Goal: Transaction & Acquisition: Book appointment/travel/reservation

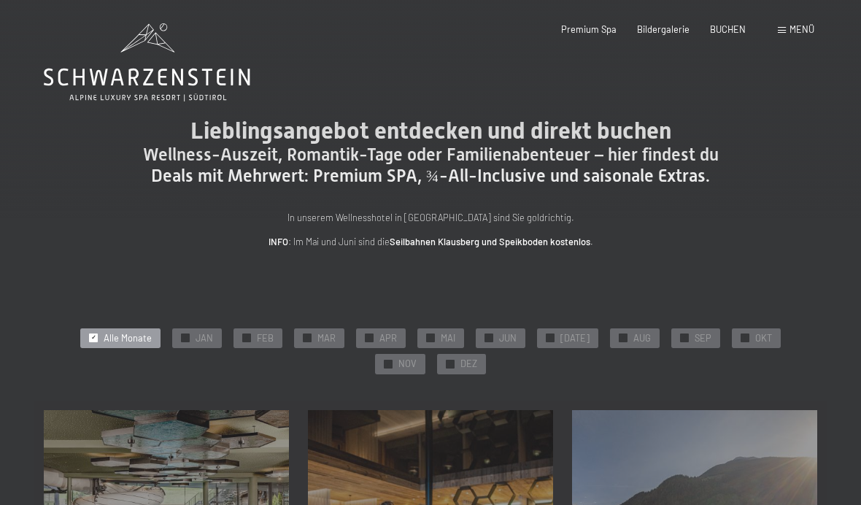
click at [460, 363] on span "DEZ" at bounding box center [468, 364] width 17 height 13
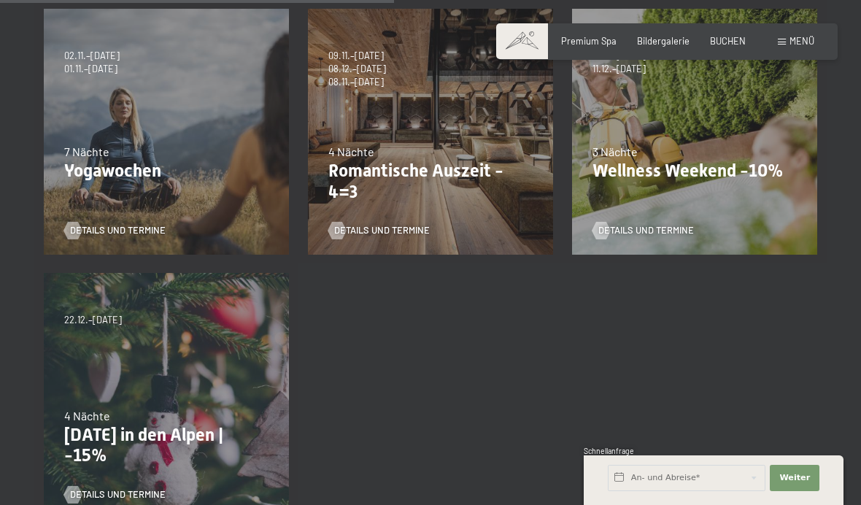
scroll to position [695, 0]
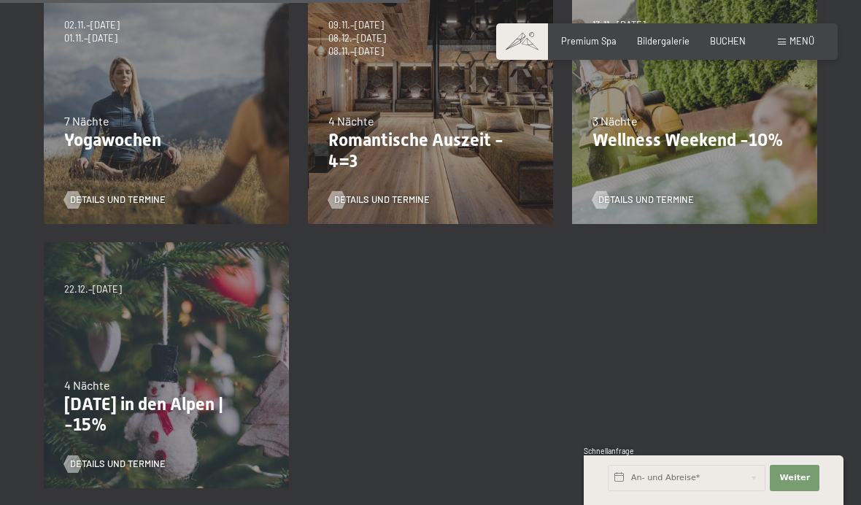
click at [105, 331] on div "22.12.–26.12.2025 4 Nächte Weihnachten in den Alpen | -15% Details und Termine" at bounding box center [166, 365] width 264 height 264
click at [89, 457] on span "Details und Termine" at bounding box center [118, 463] width 96 height 13
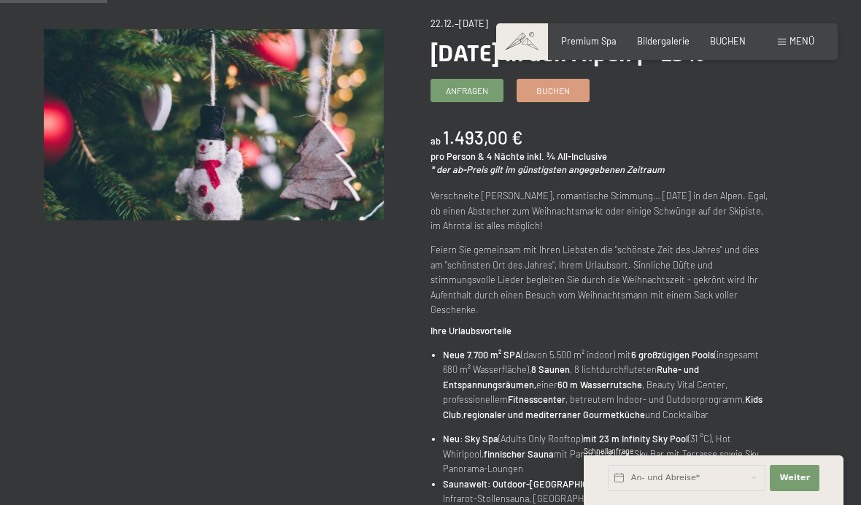
scroll to position [182, 0]
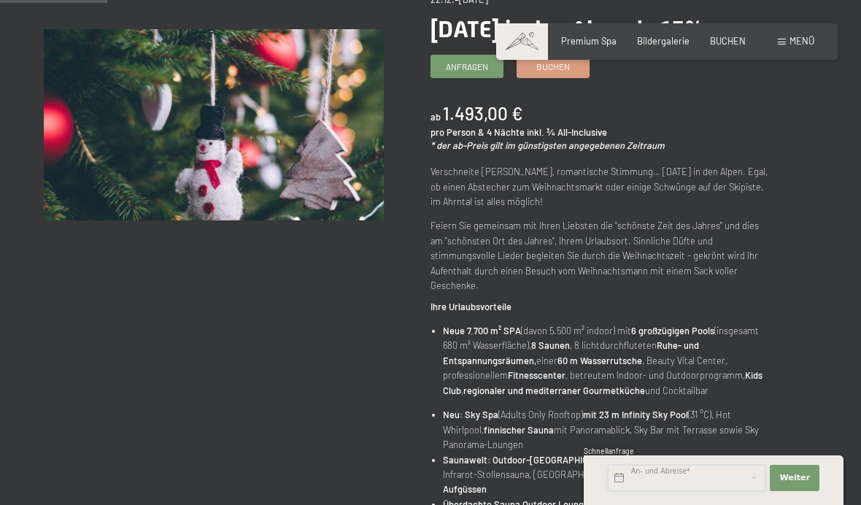
click at [665, 491] on input "text" at bounding box center [687, 478] width 158 height 26
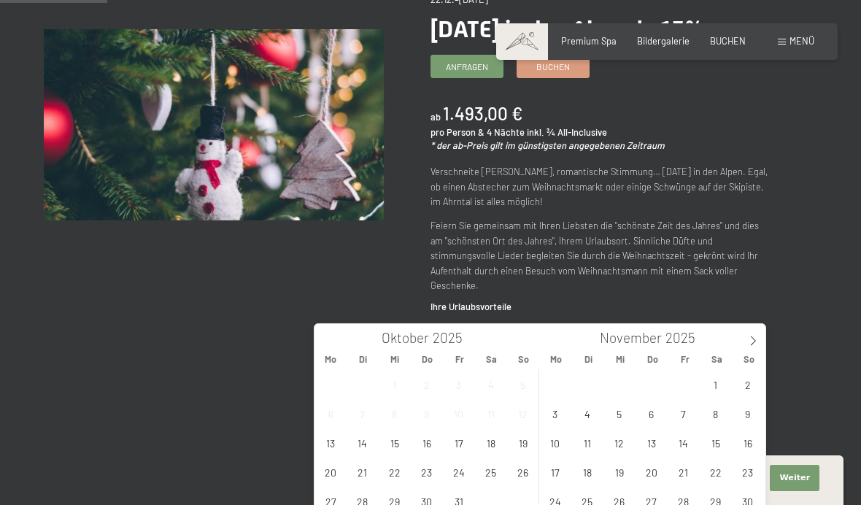
click at [760, 340] on span at bounding box center [753, 336] width 25 height 25
click at [558, 474] on span "22" at bounding box center [555, 471] width 28 height 28
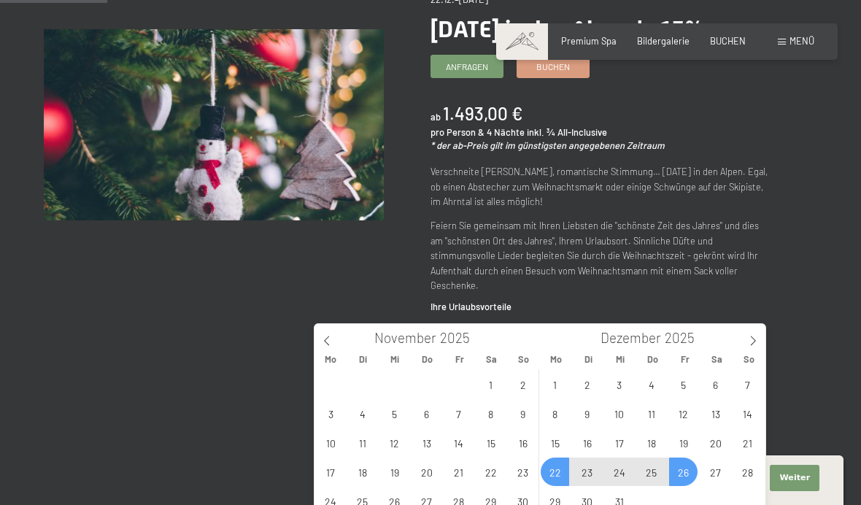
click at [685, 474] on span "26" at bounding box center [683, 471] width 28 height 28
type input "Mo. 22.12.2025 - Fr. 26.12.2025"
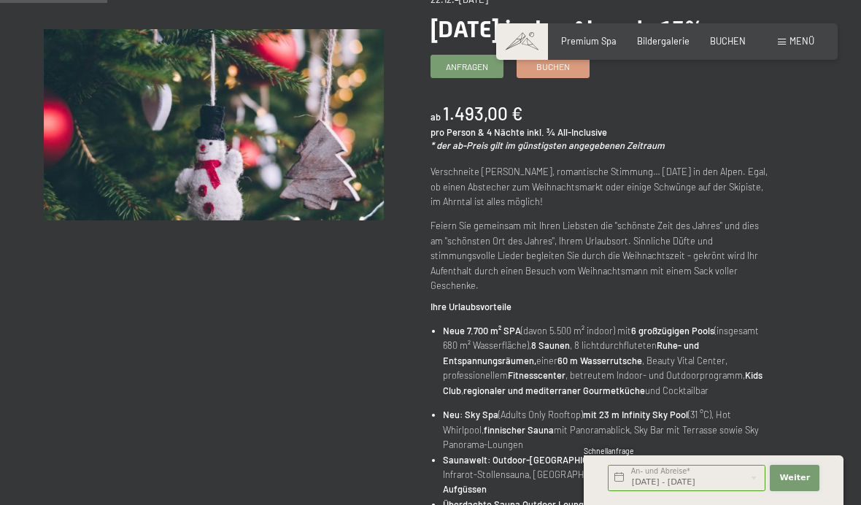
click at [801, 484] on span "Weiter" at bounding box center [794, 478] width 31 height 12
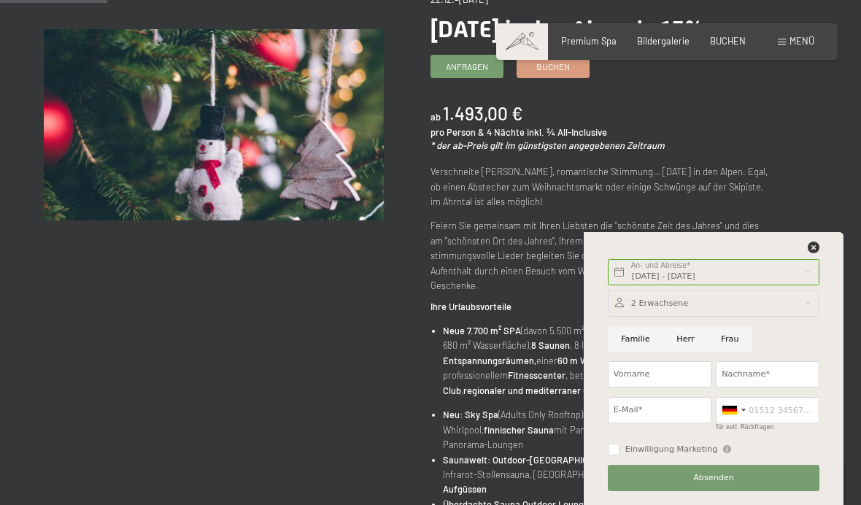
click at [821, 293] on div "Mo. 22.12.2025 - Fr. 26.12.2025 An- und Abreise* 4 Nächte Weiter Adressfelder a…" at bounding box center [713, 368] width 231 height 273
click at [814, 253] on icon at bounding box center [814, 248] width 12 height 12
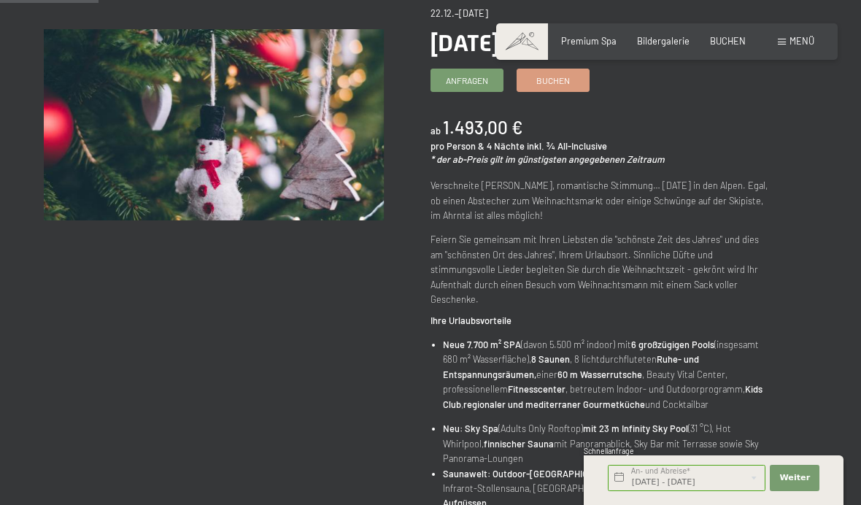
scroll to position [94, 0]
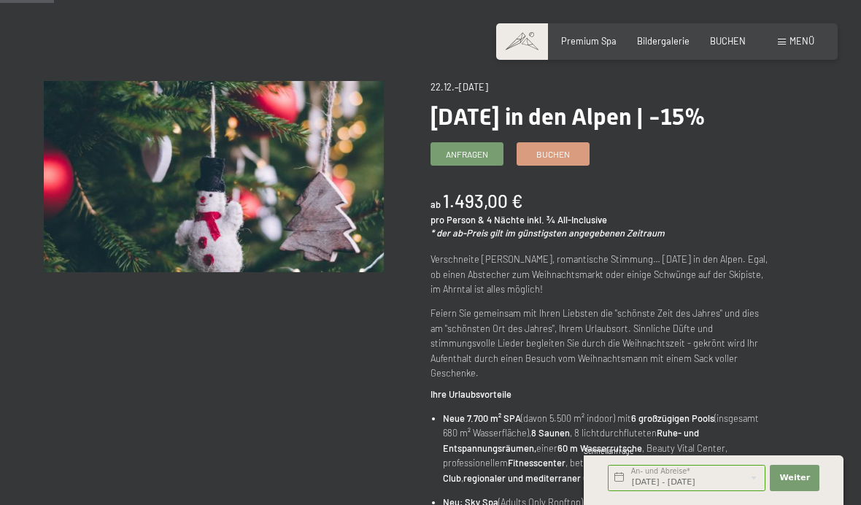
click at [557, 161] on span "Buchen" at bounding box center [553, 154] width 34 height 12
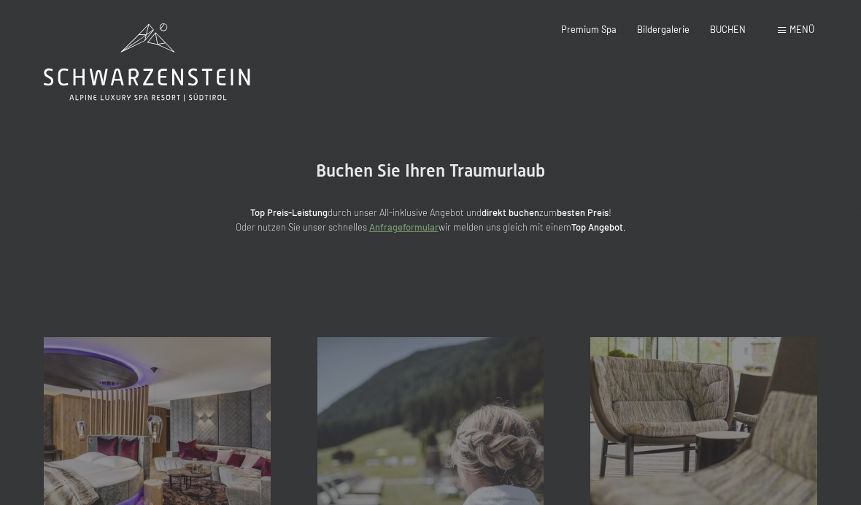
scroll to position [9, 0]
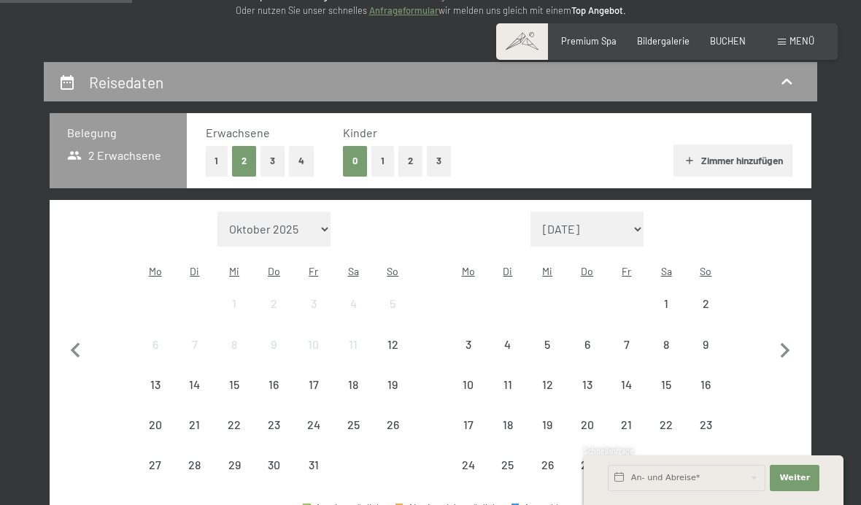
select select "2025-12-01"
select select "2026-01-01"
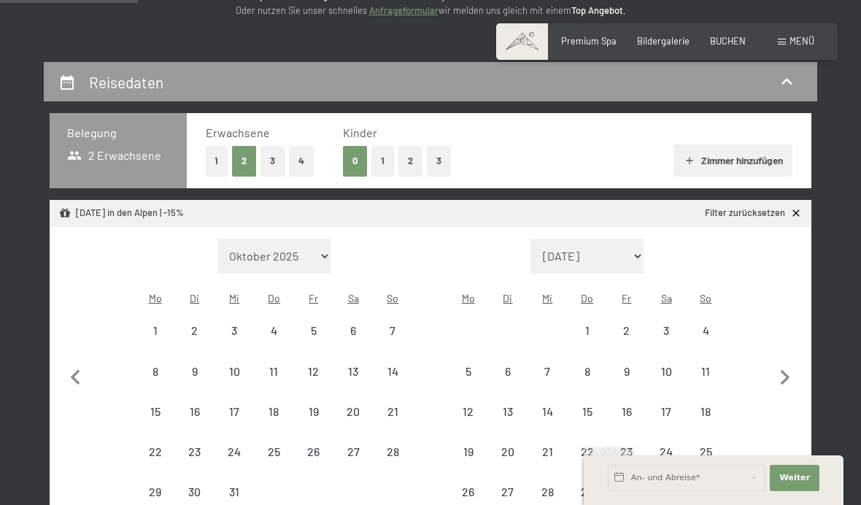
scroll to position [220, 0]
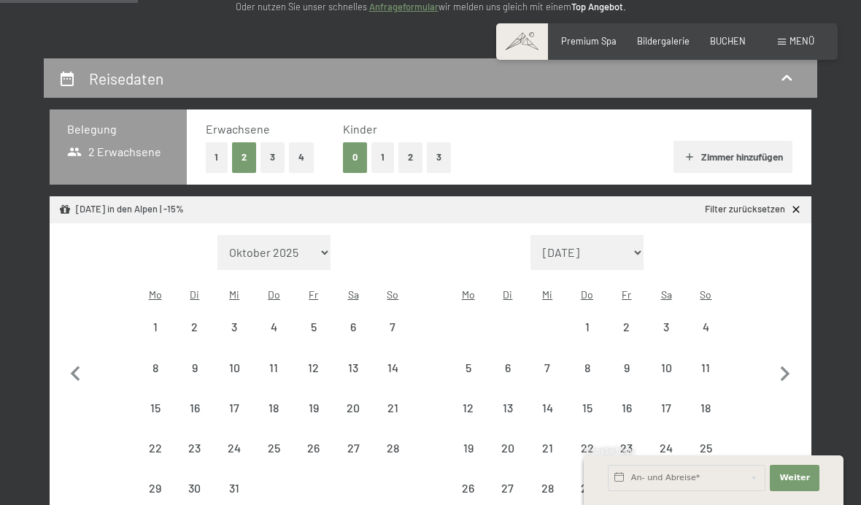
select select "2025-12-01"
select select "2026-01-01"
click at [316, 442] on div "26" at bounding box center [314, 460] width 36 height 36
select select "2025-12-01"
select select "2026-01-01"
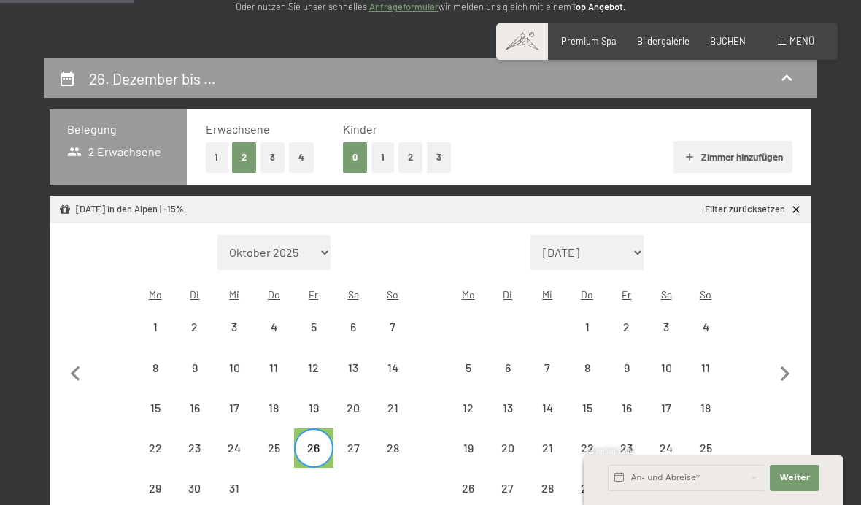
click at [157, 451] on div "22" at bounding box center [154, 460] width 36 height 36
select select "2025-12-01"
select select "2026-01-01"
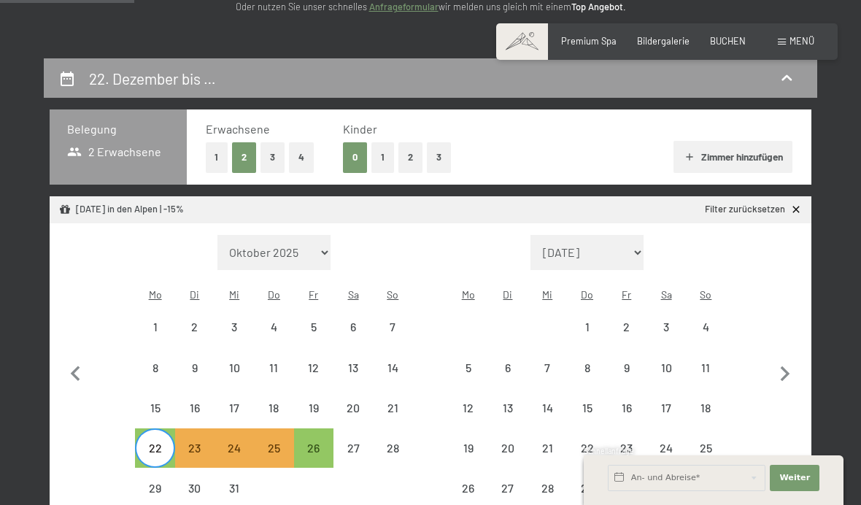
click at [215, 154] on button "1" at bounding box center [217, 157] width 23 height 30
select select "2025-12-01"
select select "2026-01-01"
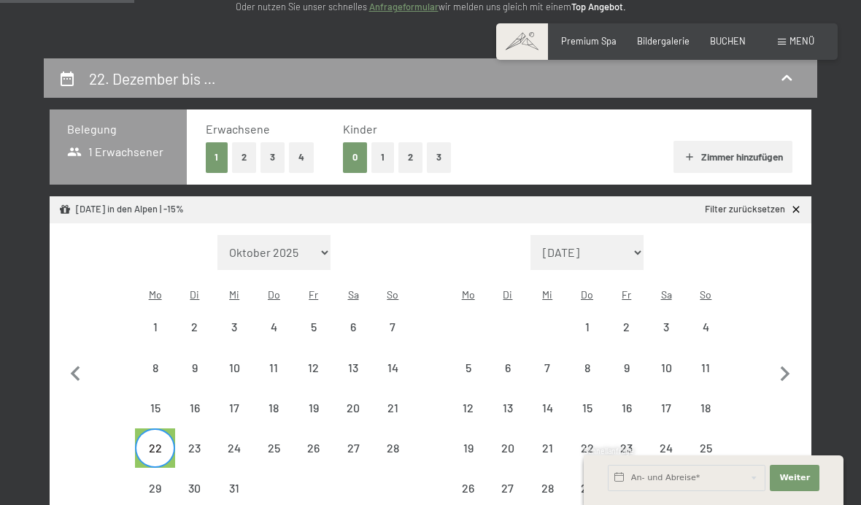
select select "2025-12-01"
select select "2026-01-01"
click at [315, 442] on div "26" at bounding box center [314, 460] width 36 height 36
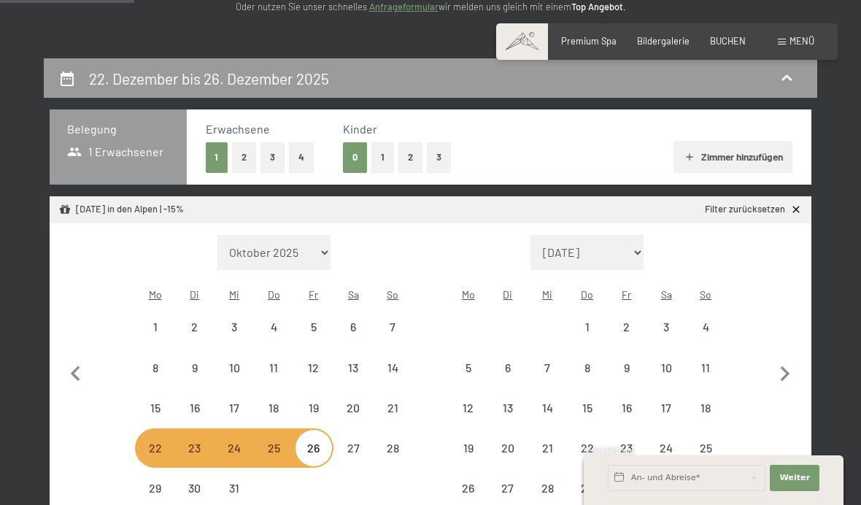
select select "2025-12-01"
select select "2026-01-01"
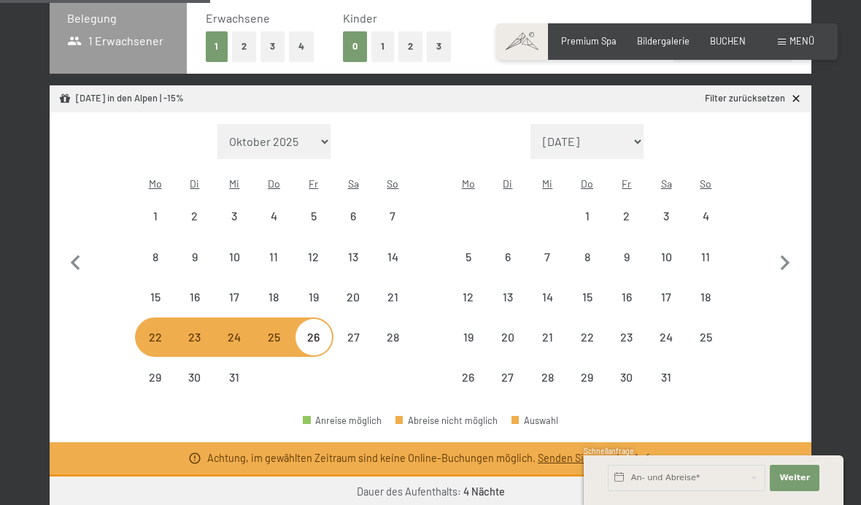
scroll to position [283, 0]
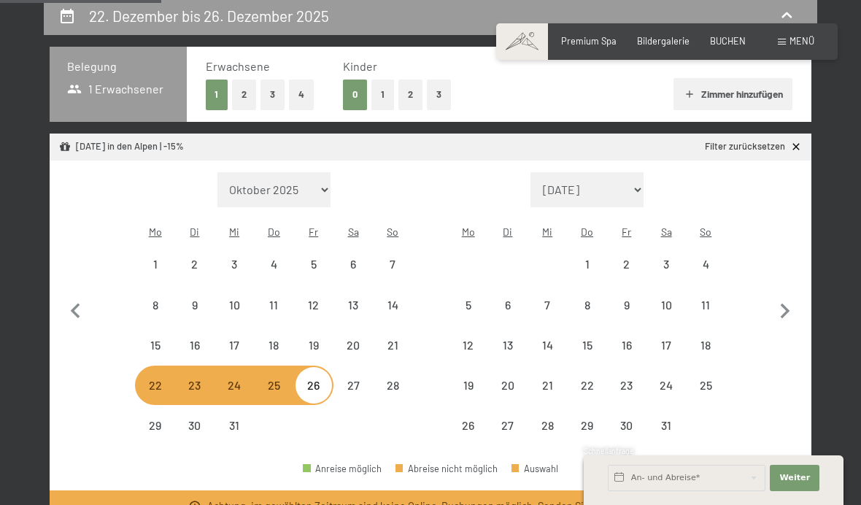
click at [245, 98] on button "2" at bounding box center [244, 95] width 24 height 30
select select "2025-12-01"
select select "2026-01-01"
select select "2025-12-01"
select select "2026-01-01"
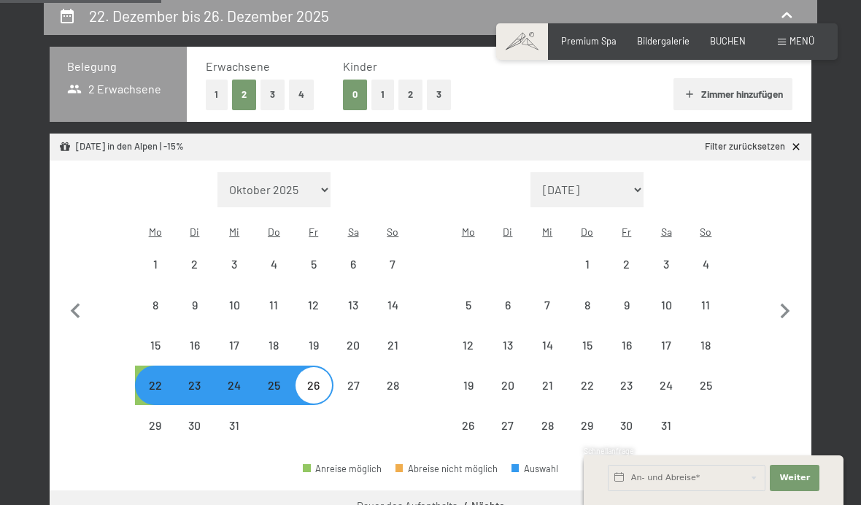
click at [150, 382] on div "22" at bounding box center [154, 397] width 36 height 36
select select "2025-12-01"
select select "2026-01-01"
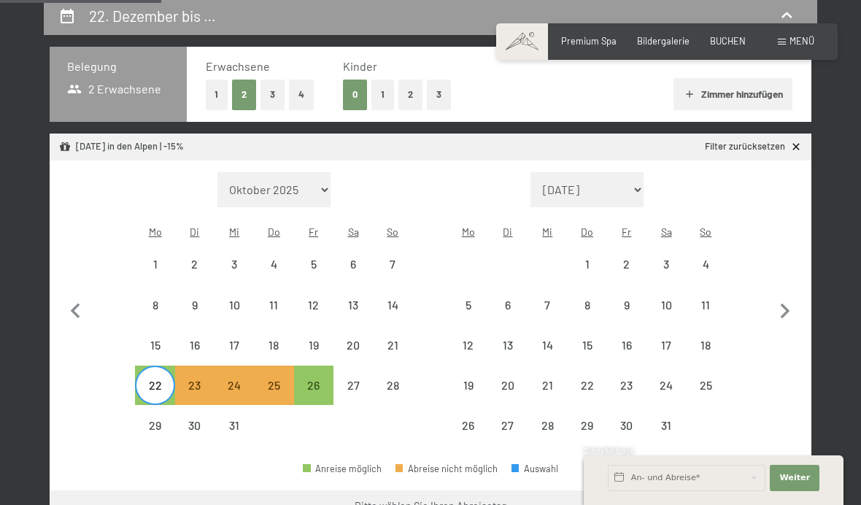
click at [306, 379] on div "26" at bounding box center [314, 397] width 36 height 36
select select "2025-12-01"
select select "2026-01-01"
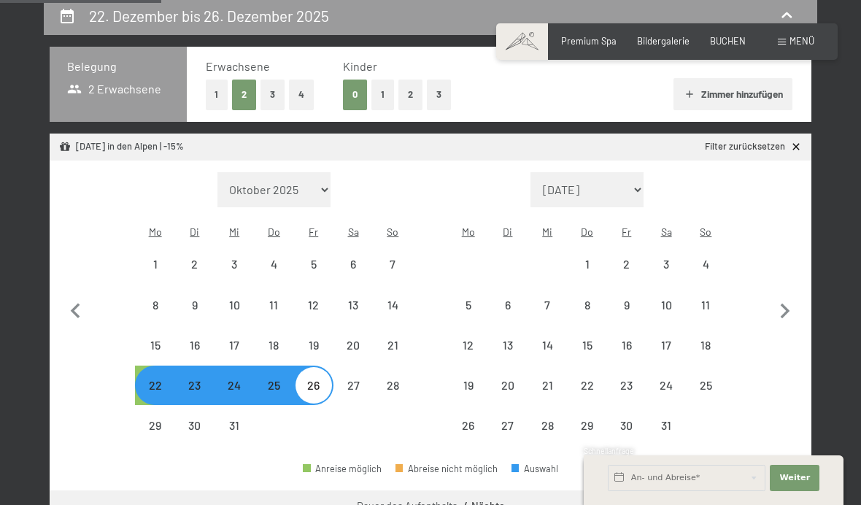
select select "2025-12-01"
select select "2026-01-01"
click at [222, 95] on button "1" at bounding box center [217, 95] width 23 height 30
select select "2025-12-01"
select select "2026-01-01"
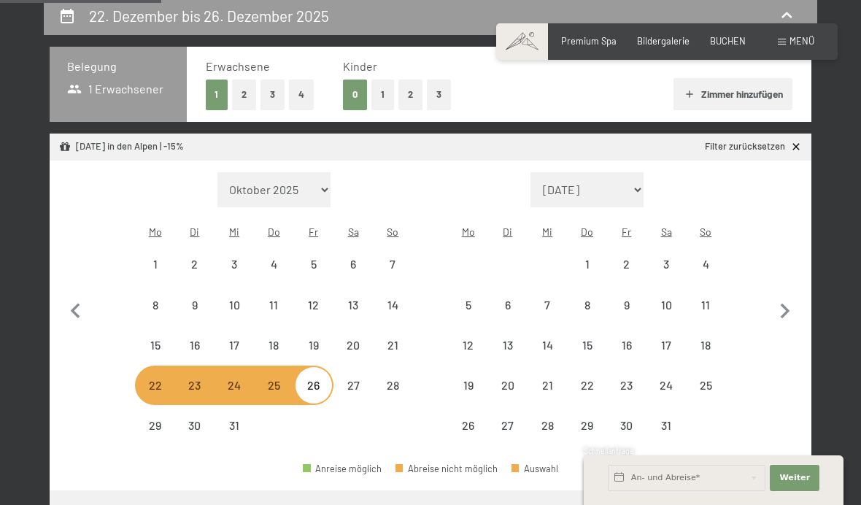
select select "2025-12-01"
select select "2026-01-01"
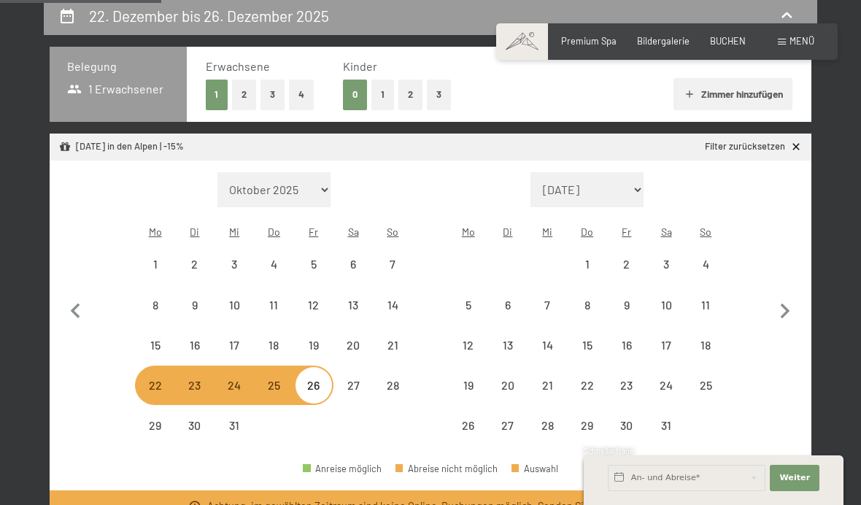
click at [154, 379] on div "22" at bounding box center [154, 397] width 36 height 36
select select "2025-12-01"
select select "2026-01-01"
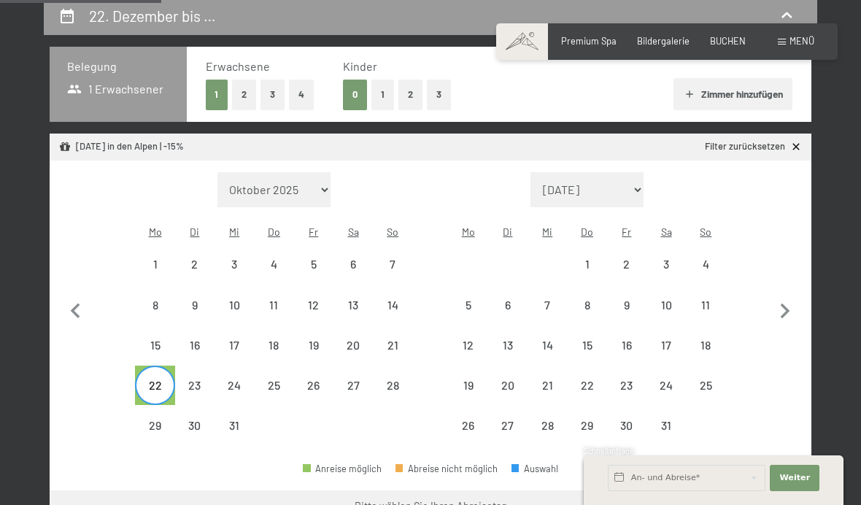
click at [309, 379] on div "26" at bounding box center [314, 397] width 36 height 36
select select "2025-12-01"
select select "2026-01-01"
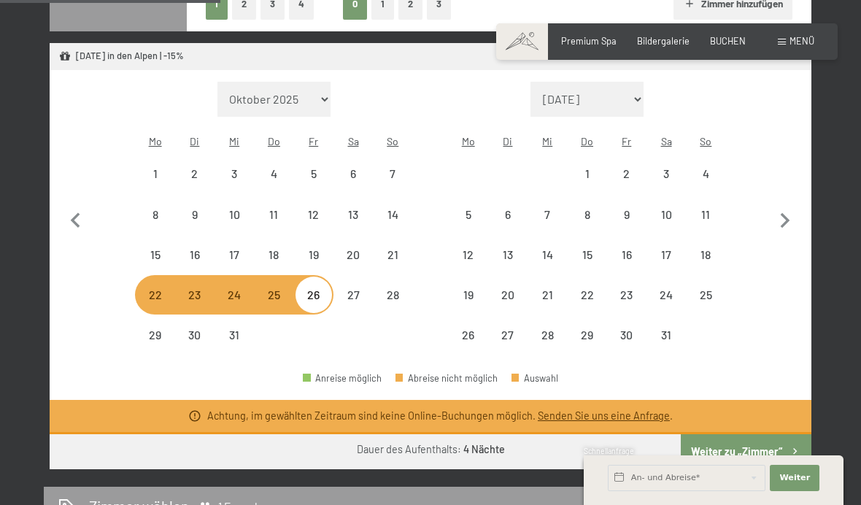
click at [743, 444] on button "Weiter zu „Zimmer“" at bounding box center [746, 451] width 131 height 35
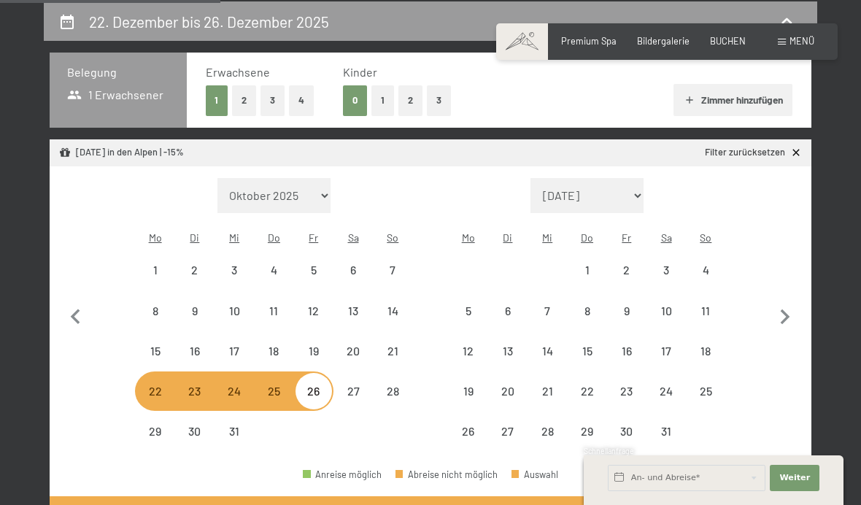
select select "2025-12-01"
select select "2026-01-01"
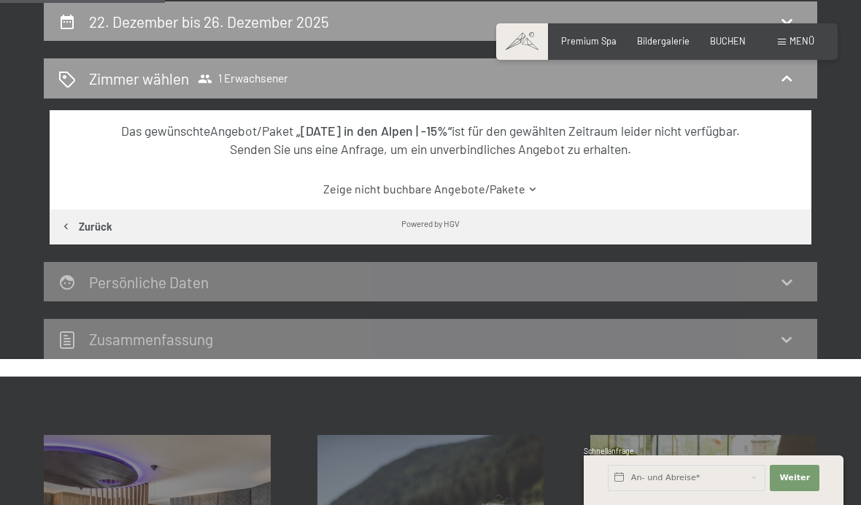
click at [80, 228] on button "Zurück" at bounding box center [86, 226] width 73 height 35
select select "2025-12-01"
select select "2026-01-01"
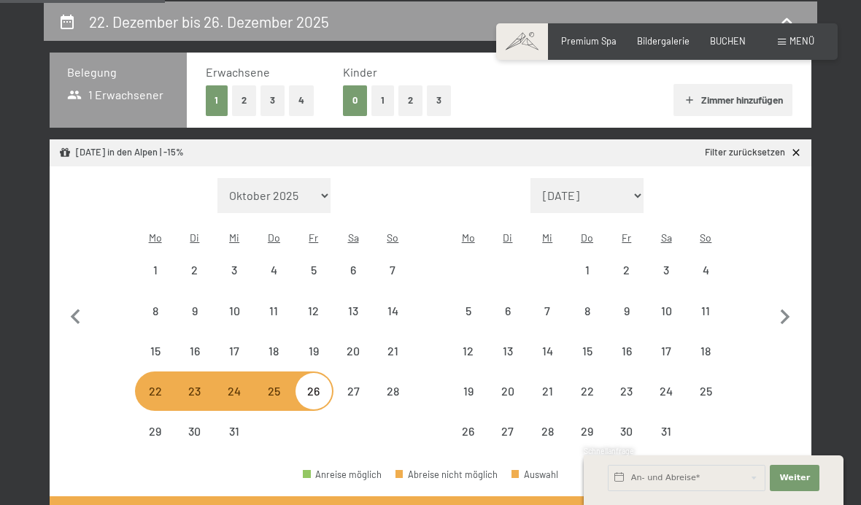
click at [246, 96] on button "2" at bounding box center [244, 100] width 24 height 30
select select "2025-12-01"
select select "2026-01-01"
select select "2025-12-01"
select select "2026-01-01"
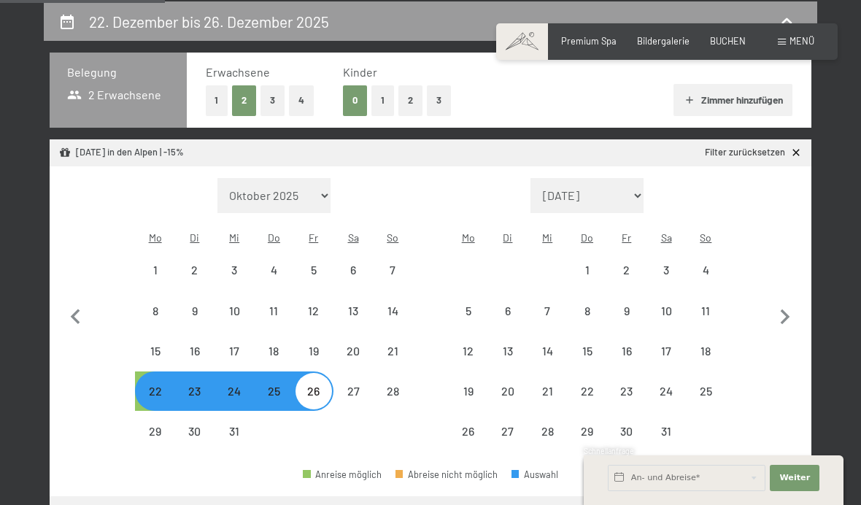
click at [149, 385] on div "22" at bounding box center [154, 403] width 36 height 36
select select "2025-12-01"
select select "2026-01-01"
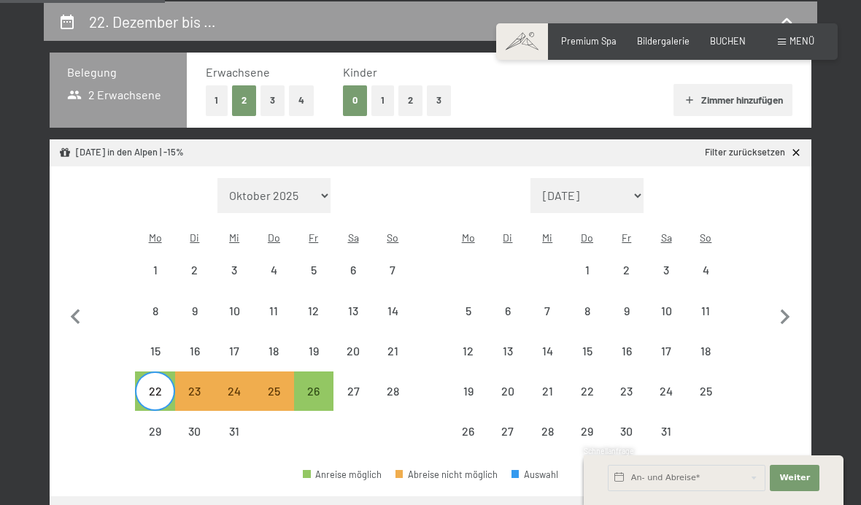
click at [309, 389] on div "26" at bounding box center [314, 403] width 36 height 36
select select "2025-12-01"
select select "2026-01-01"
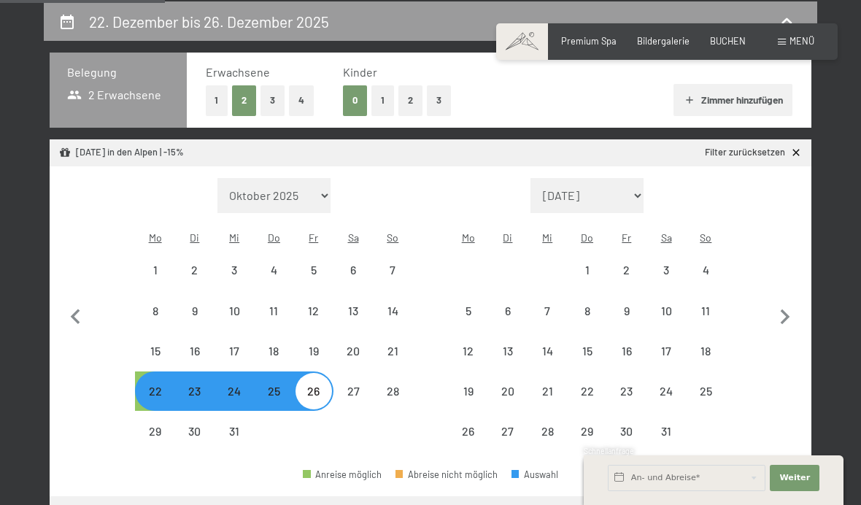
select select "2025-12-01"
select select "2026-01-01"
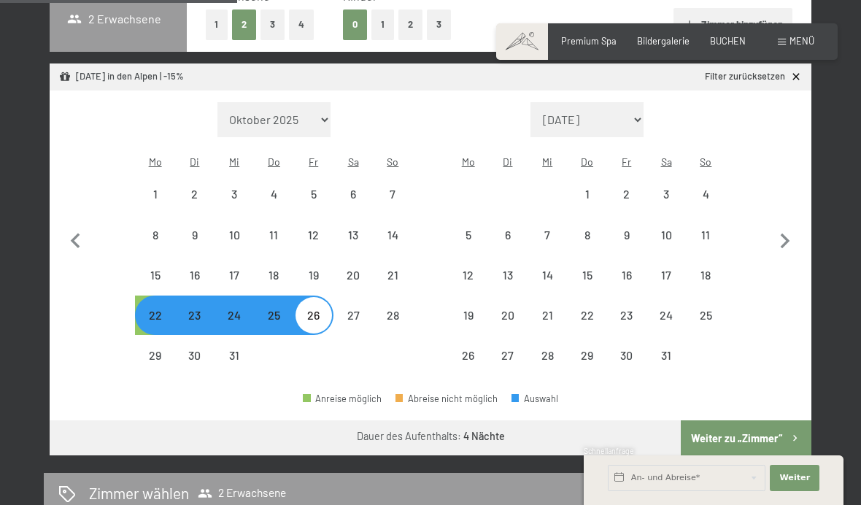
click at [749, 430] on button "Weiter zu „Zimmer“" at bounding box center [746, 437] width 131 height 35
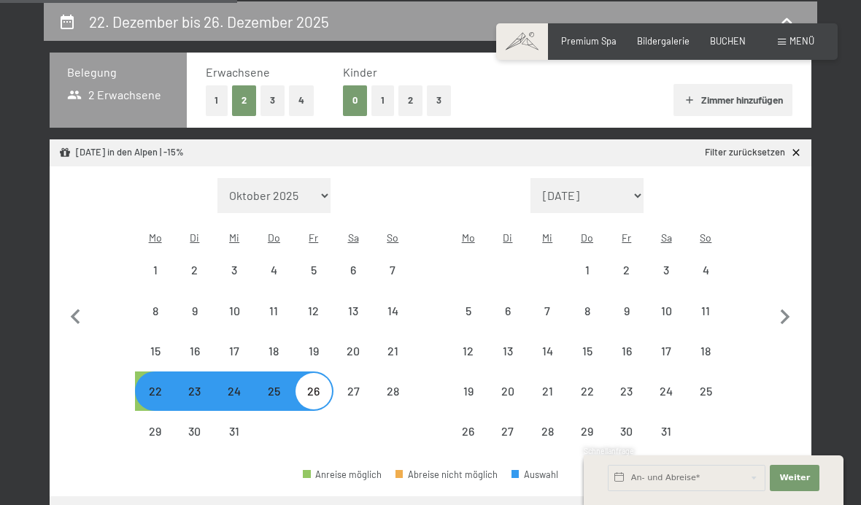
select select "2025-12-01"
select select "2026-01-01"
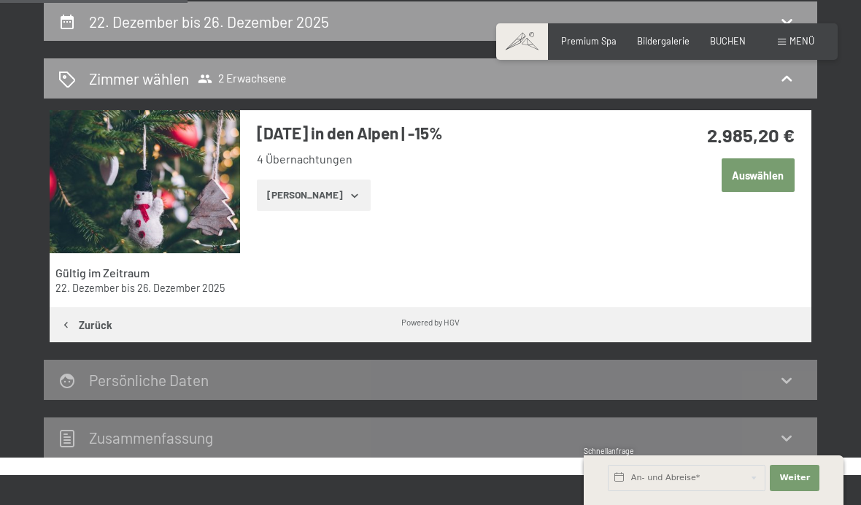
click at [349, 195] on icon "button" at bounding box center [355, 196] width 12 height 12
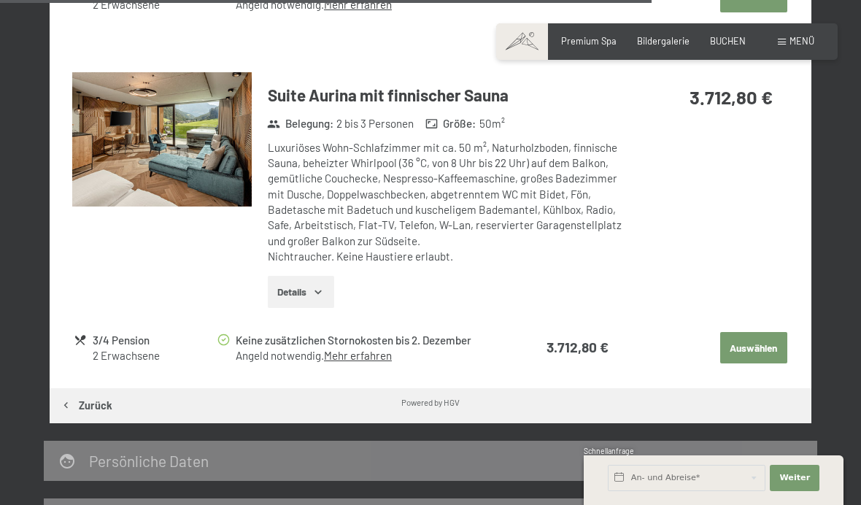
scroll to position [2719, 0]
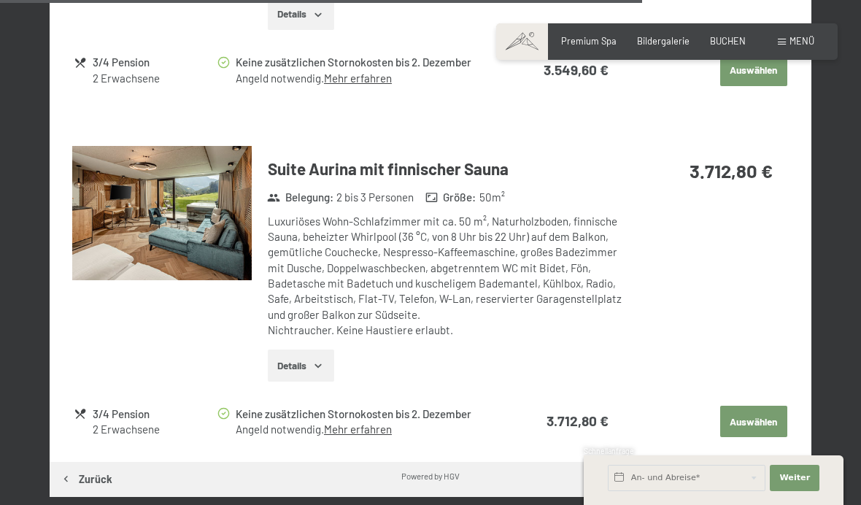
click at [319, 301] on span "Einwilligung Marketing*" at bounding box center [349, 294] width 120 height 15
click at [282, 301] on input "Einwilligung Marketing*" at bounding box center [274, 294] width 15 height 15
checkbox input "false"
click at [758, 406] on button "Auswählen" at bounding box center [753, 422] width 67 height 32
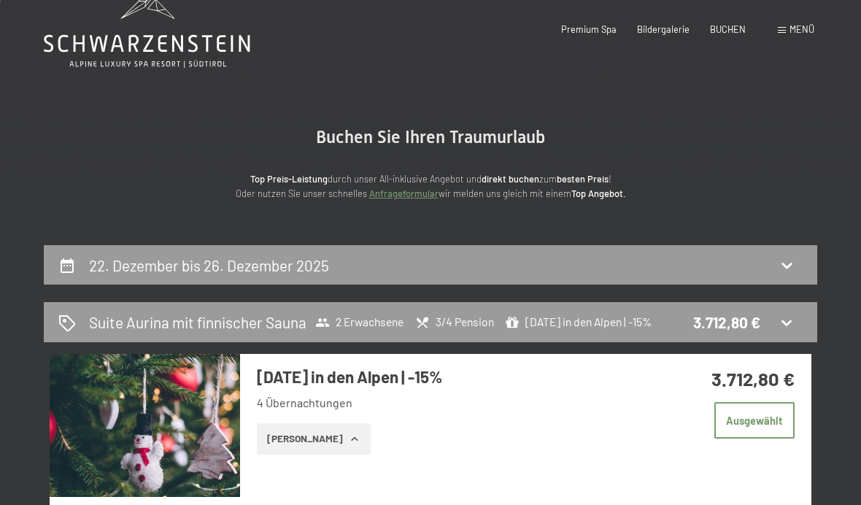
scroll to position [0, 0]
